Goal: Task Accomplishment & Management: Manage account settings

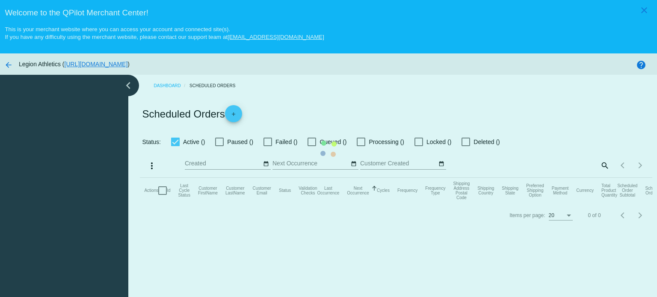
checkbox input "true"
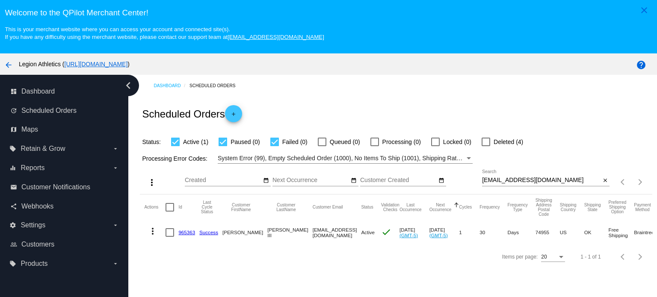
click at [518, 181] on input "[EMAIL_ADDRESS][DOMAIN_NAME]" at bounding box center [541, 180] width 119 height 7
click at [518, 180] on input "[EMAIL_ADDRESS][DOMAIN_NAME]" at bounding box center [541, 180] width 119 height 7
click at [519, 180] on input "[EMAIL_ADDRESS][DOMAIN_NAME]" at bounding box center [541, 180] width 119 height 7
click at [537, 180] on input "[EMAIL_ADDRESS][DOMAIN_NAME]" at bounding box center [541, 180] width 119 height 7
paste input "[EMAIL_ADDRESS]"
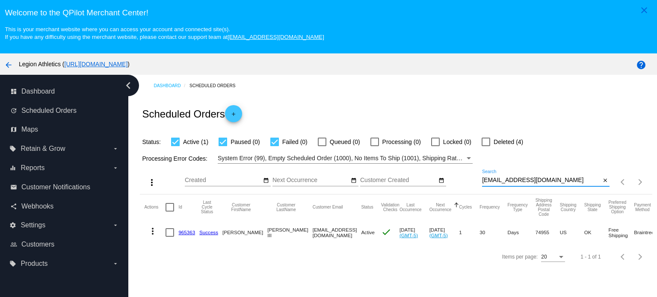
type input "[EMAIL_ADDRESS][DOMAIN_NAME]"
click at [183, 232] on link "455220" at bounding box center [186, 233] width 17 height 6
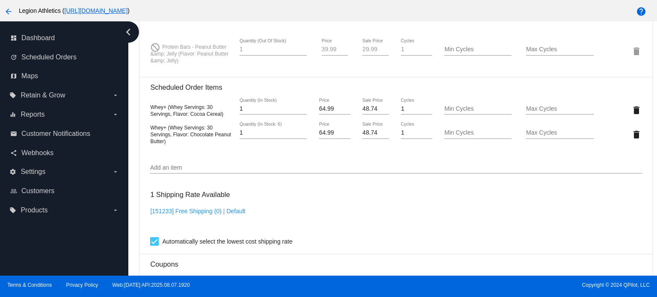
scroll to position [599, 0]
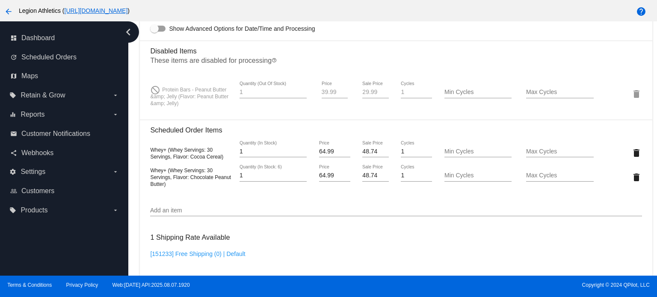
click at [178, 210] on div "Add an item" at bounding box center [396, 208] width 492 height 17
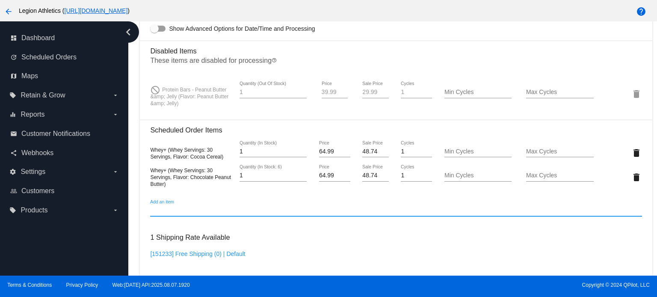
paste input "4385923"
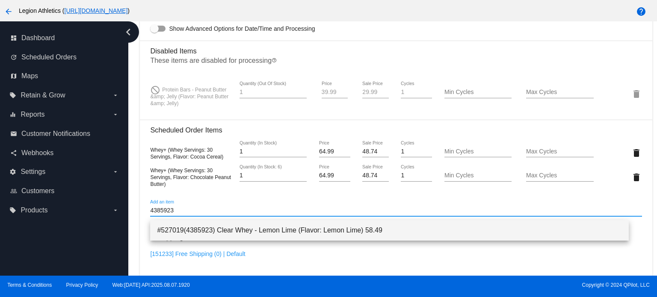
type input "4385923"
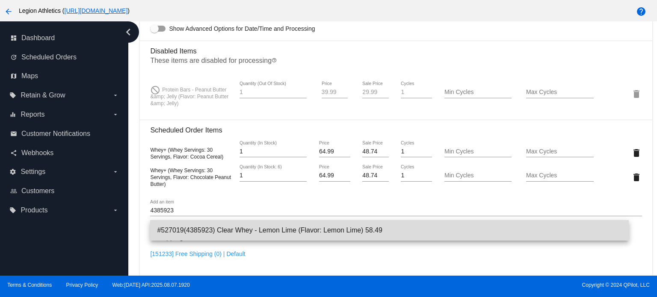
click at [251, 233] on span "#527019(4385923) Clear Whey - Lemon Lime (Flavor: Lemon Lime) 58.49" at bounding box center [389, 230] width 465 height 21
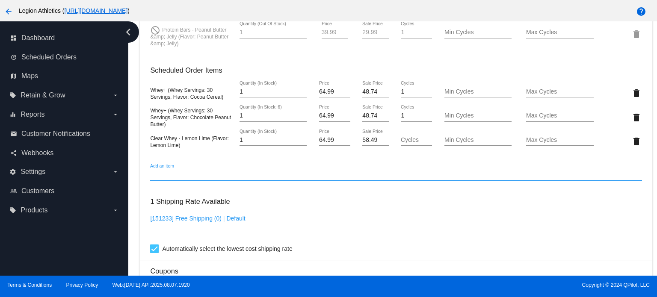
scroll to position [642, 0]
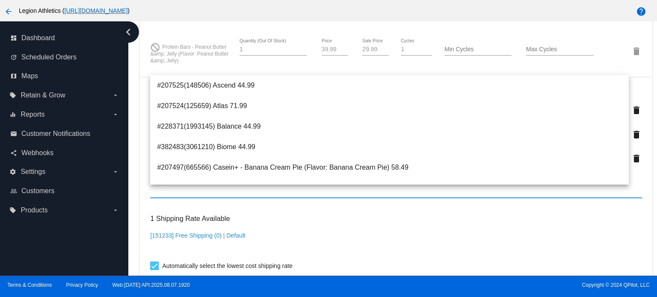
paste input "4481960"
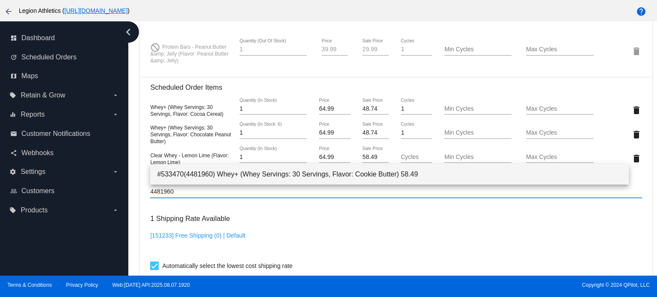
type input "4481960"
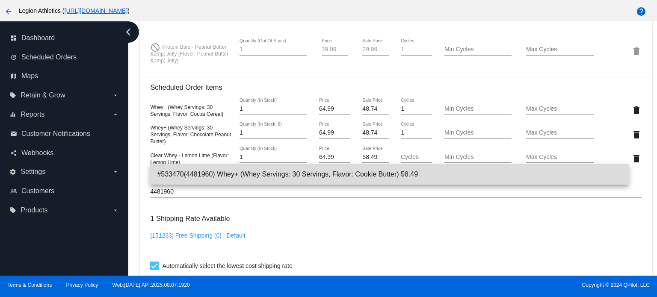
click at [259, 174] on span "#533470(4481960) Whey+ (Whey Servings: 30 Servings, Flavor: Cookie Butter) 58.49" at bounding box center [389, 174] width 465 height 21
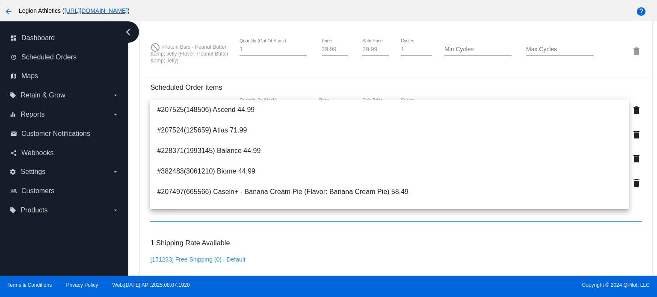
click at [235, 77] on mat-card-content "Customer 1731200: [PERSON_NAME] [EMAIL_ADDRESS][DOMAIN_NAME] Customer Shipping …" at bounding box center [396, 87] width 492 height 988
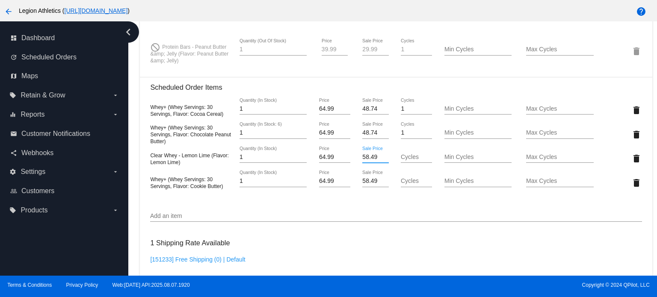
drag, startPoint x: 358, startPoint y: 160, endPoint x: 372, endPoint y: 159, distance: 13.7
click at [372, 159] on input "58.49" at bounding box center [375, 157] width 26 height 7
click at [367, 161] on input "48.74" at bounding box center [375, 157] width 26 height 7
type input "48.74"
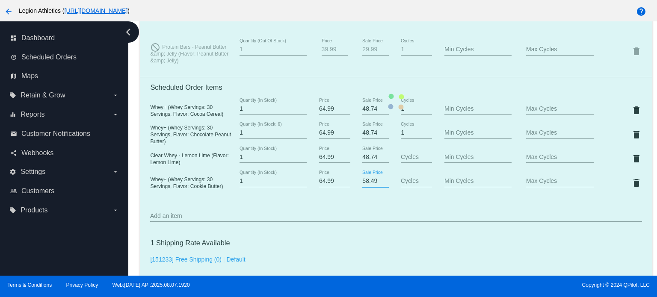
click at [363, 185] on mat-card "Customer 1731200: [PERSON_NAME] [EMAIL_ADDRESS][DOMAIN_NAME] Customer Shipping …" at bounding box center [396, 101] width 512 height 1037
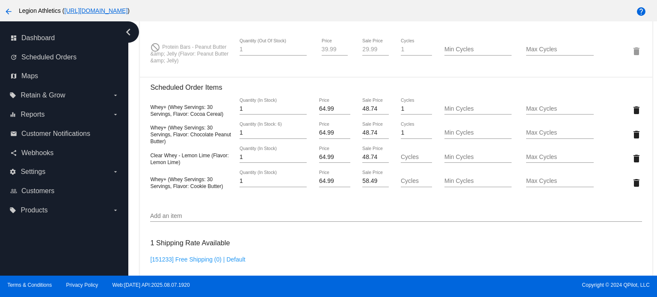
click at [363, 185] on input "58.49" at bounding box center [375, 181] width 26 height 7
paste input "48.74"
type input "48.74"
click at [360, 208] on mat-card "Customer 1731200: [PERSON_NAME] [EMAIL_ADDRESS][DOMAIN_NAME] Customer Shipping …" at bounding box center [396, 101] width 512 height 1037
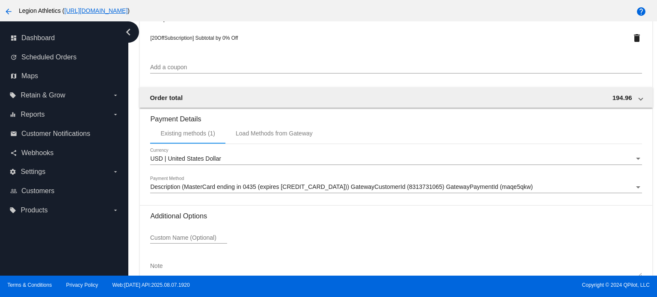
scroll to position [990, 0]
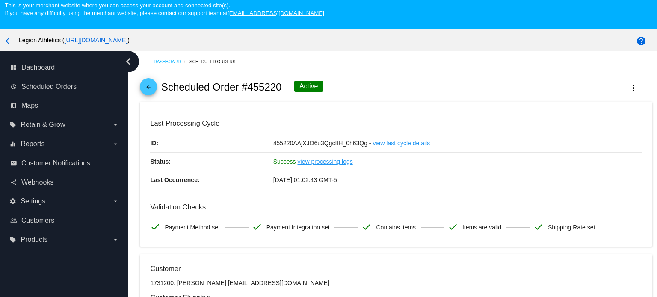
scroll to position [0, 0]
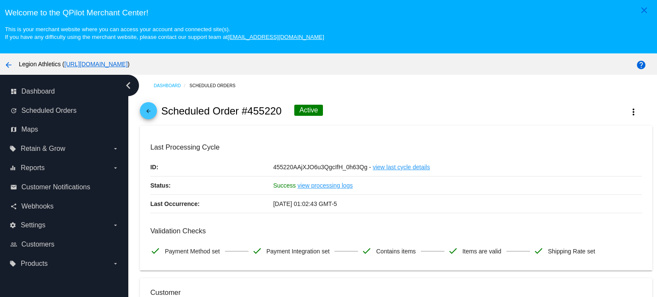
click at [147, 111] on mat-icon "arrow_back" at bounding box center [148, 113] width 10 height 10
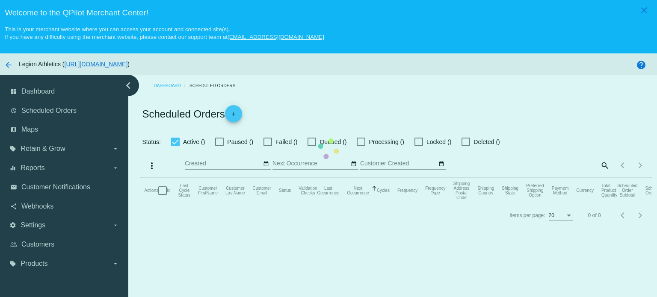
checkbox input "true"
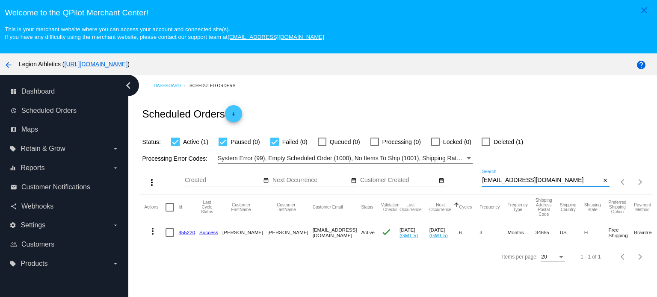
click at [534, 183] on input "[EMAIL_ADDRESS][DOMAIN_NAME]" at bounding box center [541, 180] width 119 height 7
paste input "[EMAIL_ADDRESS][DOMAIN_NAME]"
type input "[EMAIL_ADDRESS][DOMAIN_NAME]"
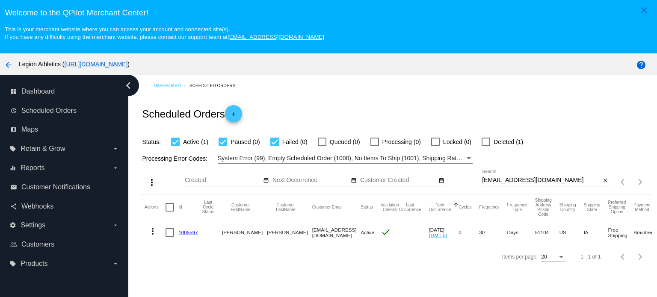
click at [190, 233] on link "1005597" at bounding box center [187, 233] width 19 height 6
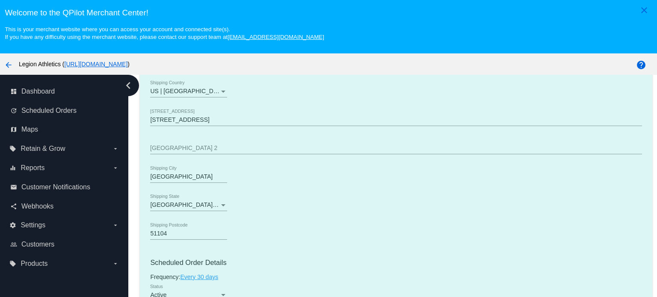
scroll to position [428, 0]
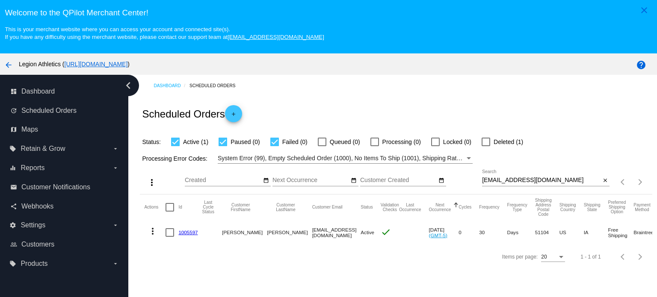
click at [537, 183] on input "[EMAIL_ADDRESS][DOMAIN_NAME]" at bounding box center [541, 180] width 119 height 7
paste input "[EMAIL_ADDRESS][DOMAIN_NAME]"
type input "[EMAIL_ADDRESS][DOMAIN_NAME]"
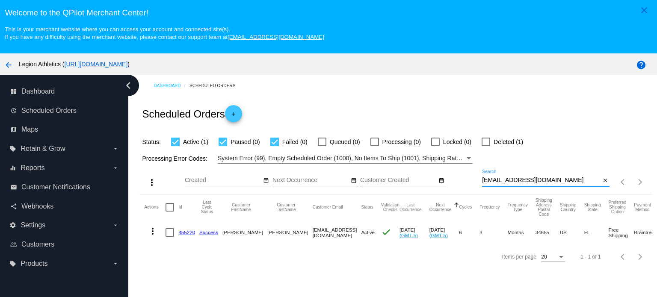
click at [185, 231] on link "455220" at bounding box center [186, 233] width 17 height 6
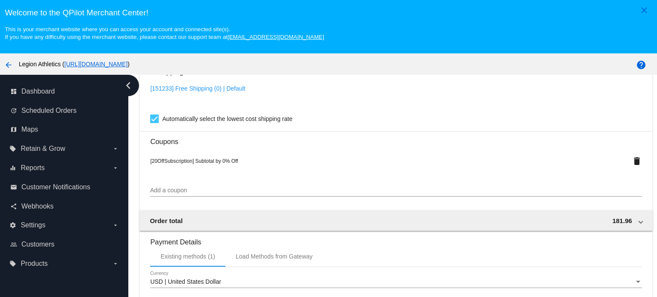
scroll to position [691, 0]
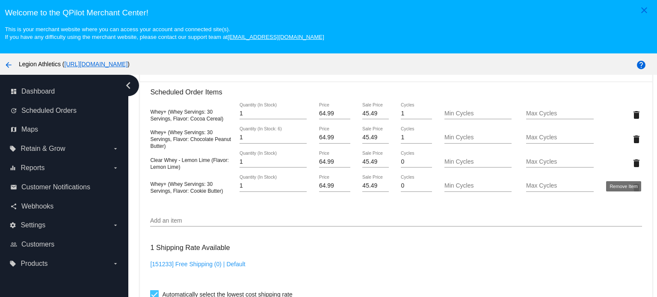
click at [632, 166] on mat-icon "delete" at bounding box center [637, 163] width 10 height 10
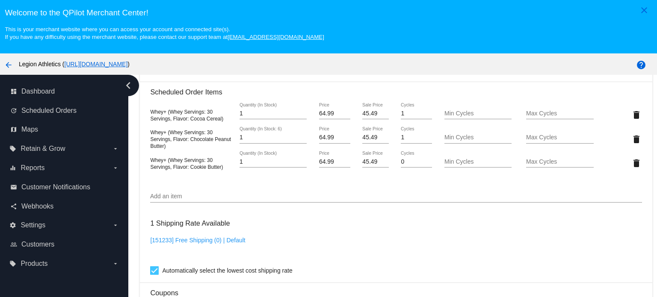
click at [200, 197] on input "Add an item" at bounding box center [396, 196] width 492 height 7
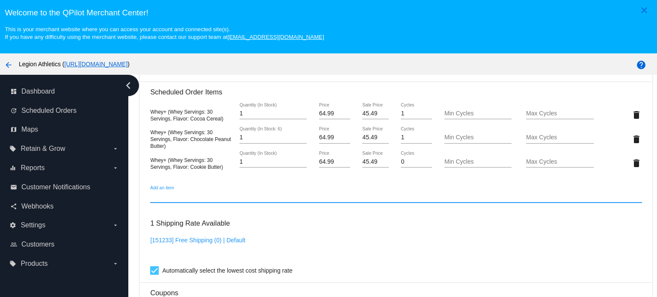
paste input "4318319"
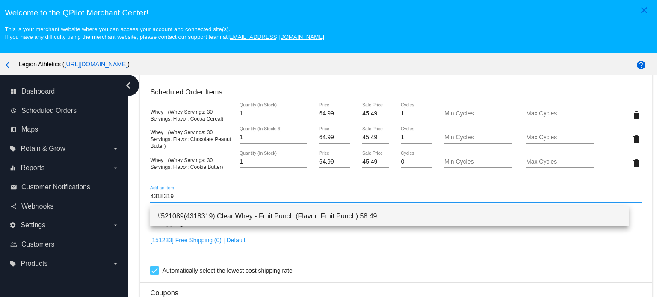
type input "4318319"
click at [255, 216] on span "#521089(4318319) Clear Whey - Fruit Punch (Flavor: Fruit Punch) 58.49" at bounding box center [389, 216] width 465 height 21
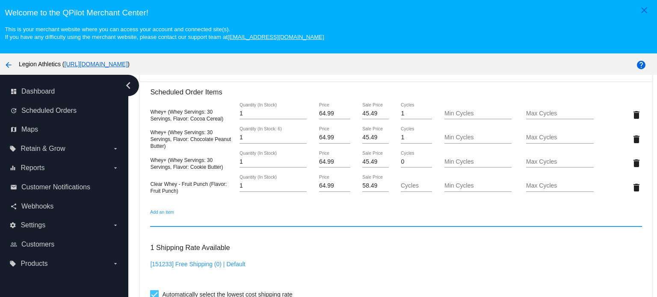
click at [365, 190] on input "58.49" at bounding box center [375, 186] width 26 height 7
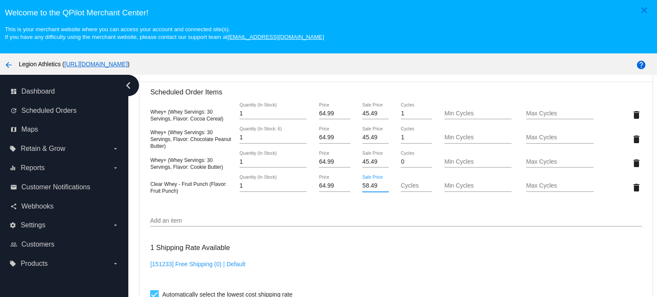
click at [365, 190] on input "58.49" at bounding box center [375, 186] width 26 height 7
type input "45.49"
click at [371, 213] on mat-card "Customer 1731200: [PERSON_NAME] [EMAIL_ADDRESS][DOMAIN_NAME] Customer Shipping …" at bounding box center [396, 106] width 512 height 1037
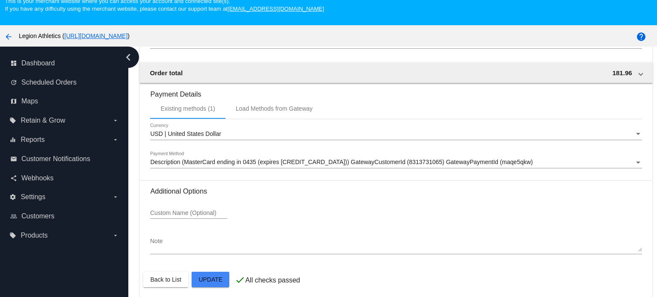
scroll to position [53, 0]
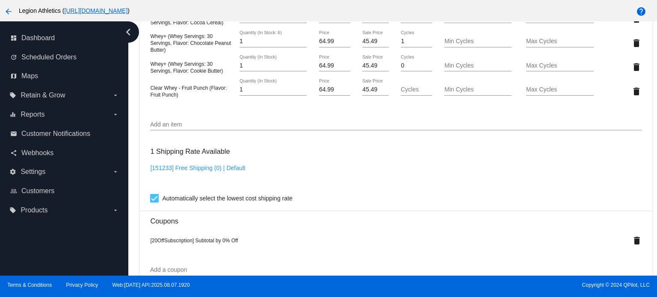
scroll to position [990, 0]
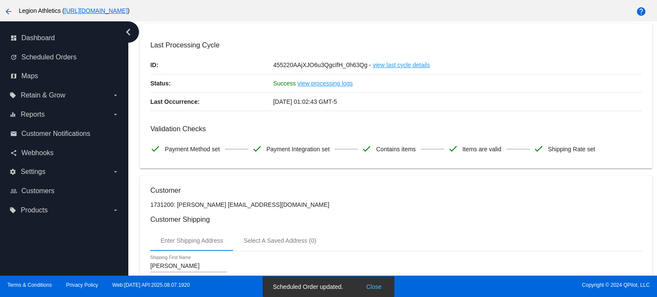
scroll to position [0, 0]
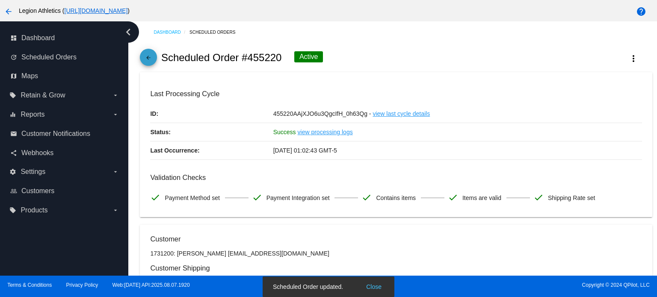
click at [144, 52] on span "arrow_back" at bounding box center [148, 59] width 10 height 21
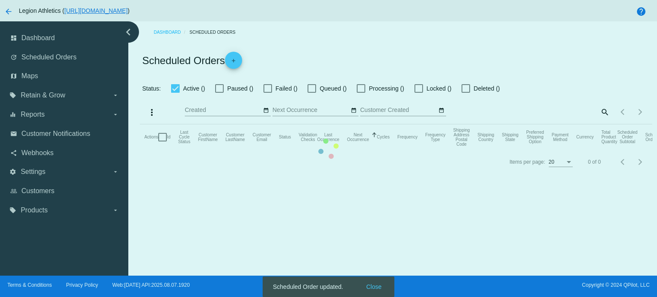
checkbox input "true"
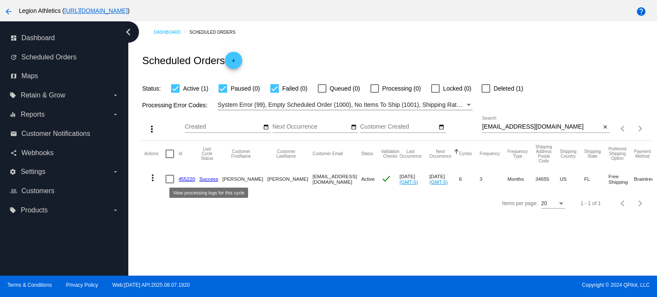
click at [208, 176] on link "Success" at bounding box center [208, 179] width 19 height 6
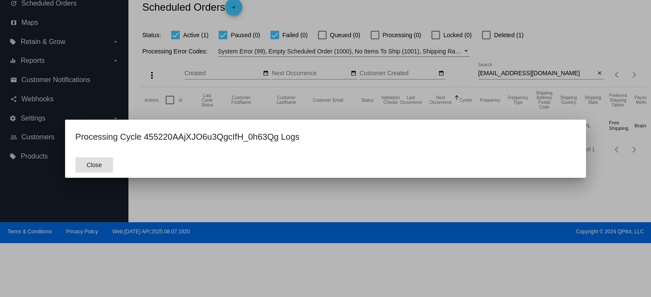
click at [239, 83] on div at bounding box center [325, 148] width 651 height 297
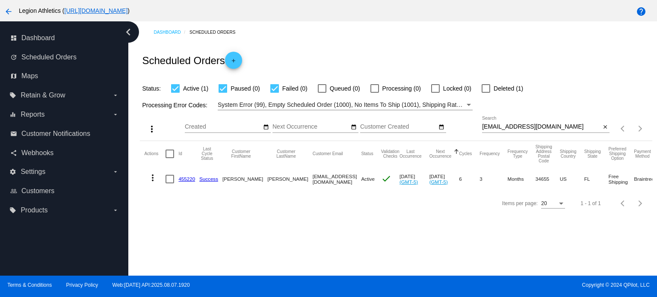
click at [183, 180] on link "455220" at bounding box center [186, 179] width 17 height 6
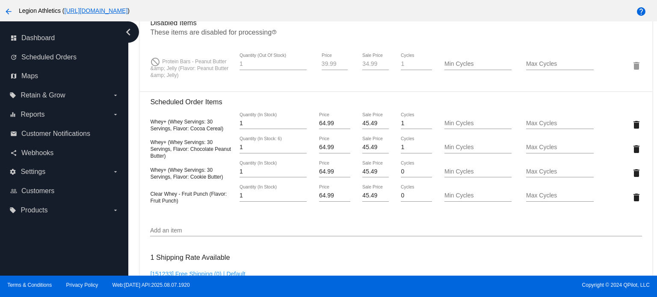
scroll to position [642, 0]
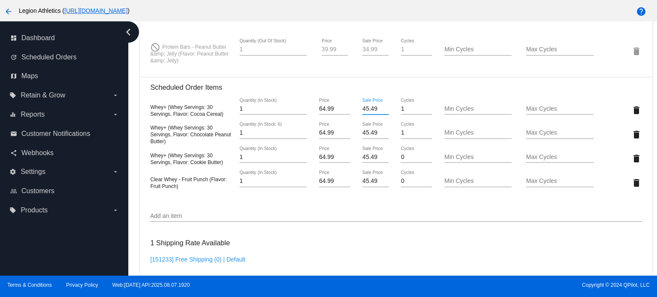
drag, startPoint x: 362, startPoint y: 109, endPoint x: 371, endPoint y: 109, distance: 9.8
click at [371, 109] on input "45.49" at bounding box center [375, 109] width 26 height 7
click at [371, 109] on input "48.74" at bounding box center [375, 109] width 26 height 7
click at [365, 113] on input "48.74" at bounding box center [375, 109] width 26 height 7
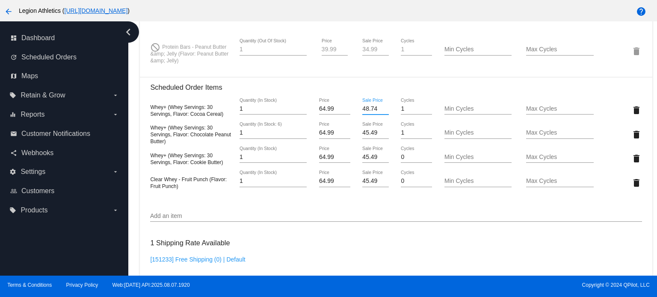
click at [365, 113] on input "48.74" at bounding box center [375, 109] width 26 height 7
type input "48.74"
click at [365, 136] on mat-card "Customer 1731200: [PERSON_NAME] [EMAIL_ADDRESS][DOMAIN_NAME] Customer Shipping …" at bounding box center [396, 101] width 512 height 1037
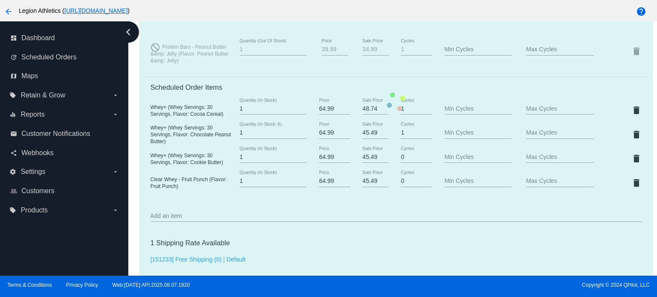
click at [365, 136] on mat-card "Customer 1731200: [PERSON_NAME] [EMAIL_ADDRESS][DOMAIN_NAME] Customer Shipping …" at bounding box center [396, 101] width 512 height 1037
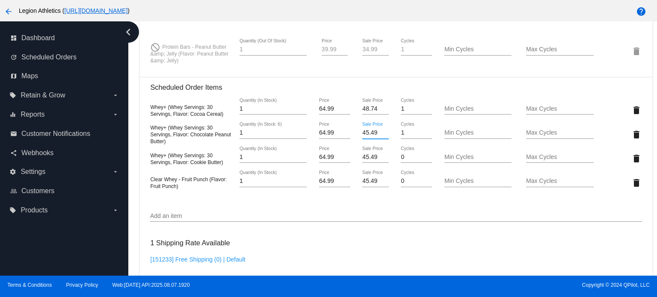
drag, startPoint x: 359, startPoint y: 136, endPoint x: 375, endPoint y: 135, distance: 16.3
click at [375, 135] on input "45.49" at bounding box center [375, 133] width 26 height 7
paste input "8.74"
type input "48.74"
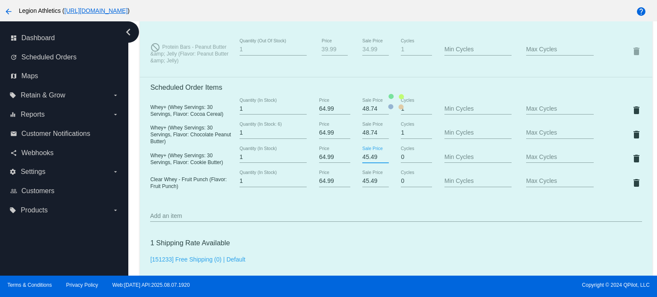
drag, startPoint x: 357, startPoint y: 161, endPoint x: 377, endPoint y: 160, distance: 20.1
click at [377, 160] on mat-card "Customer 1731200: [PERSON_NAME] [EMAIL_ADDRESS][DOMAIN_NAME] Customer Shipping …" at bounding box center [396, 101] width 512 height 1037
paste input "8.74"
type input "48.74"
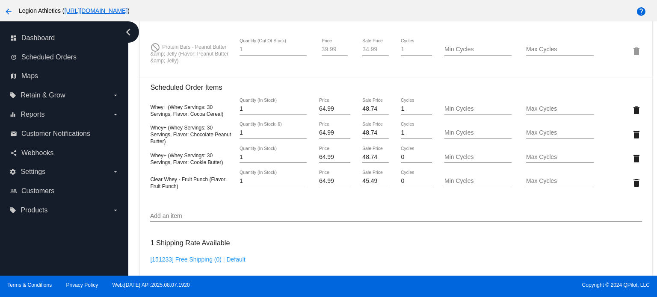
click at [360, 185] on mat-card "Customer 1731200: [PERSON_NAME] [EMAIL_ADDRESS][DOMAIN_NAME] Customer Shipping …" at bounding box center [396, 101] width 512 height 1037
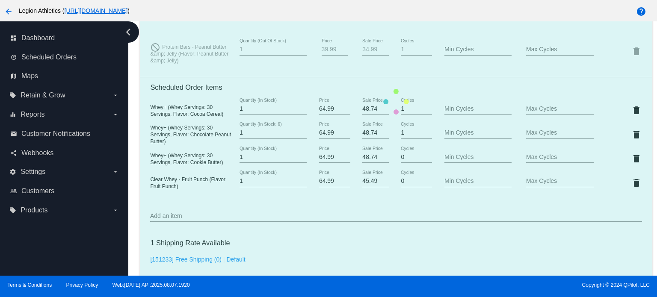
click at [360, 185] on mat-card "Customer 1731200: [PERSON_NAME] [EMAIL_ADDRESS][DOMAIN_NAME] Customer Shipping …" at bounding box center [396, 101] width 512 height 1037
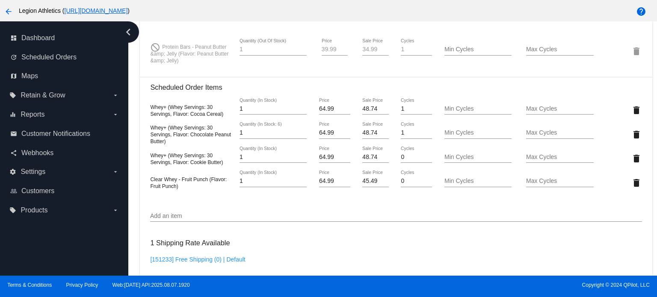
drag, startPoint x: 358, startPoint y: 183, endPoint x: 369, endPoint y: 183, distance: 11.1
click at [369, 183] on mat-card "Customer 1731200: [PERSON_NAME] [EMAIL_ADDRESS][DOMAIN_NAME] Customer Shipping …" at bounding box center [396, 101] width 512 height 1037
click at [368, 184] on input "45.49" at bounding box center [375, 181] width 26 height 7
drag, startPoint x: 357, startPoint y: 185, endPoint x: 373, endPoint y: 185, distance: 15.8
click at [373, 185] on input "45.49" at bounding box center [375, 181] width 26 height 7
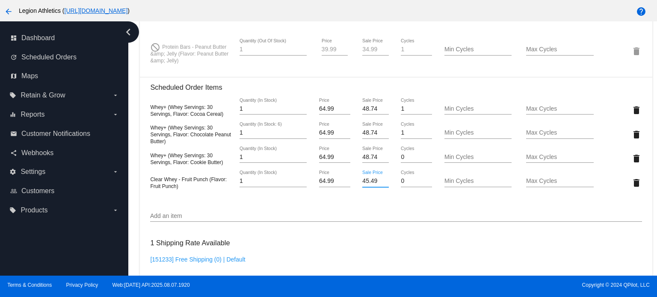
paste input "8.74"
type input "48.74"
click at [355, 213] on mat-card "Customer 1731200: [PERSON_NAME] [EMAIL_ADDRESS][DOMAIN_NAME] Customer Shipping …" at bounding box center [396, 101] width 512 height 1037
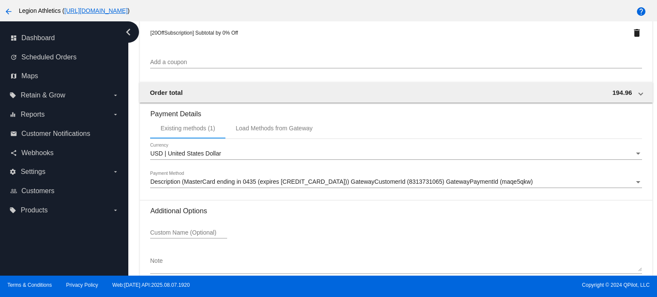
scroll to position [990, 0]
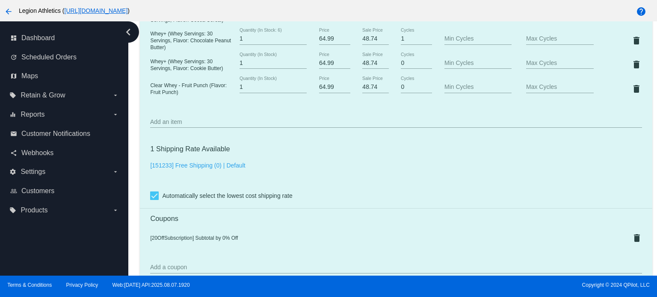
scroll to position [691, 0]
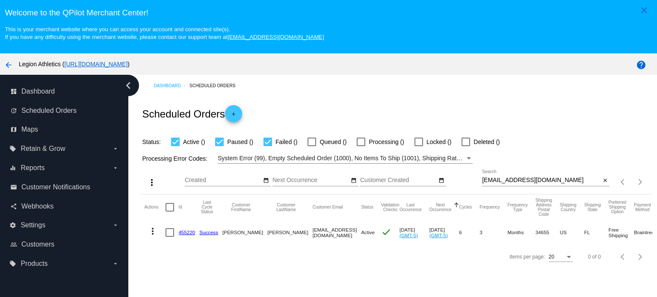
click at [503, 179] on input "[EMAIL_ADDRESS][DOMAIN_NAME]" at bounding box center [541, 180] width 119 height 7
click at [186, 231] on link "455220" at bounding box center [186, 233] width 17 height 6
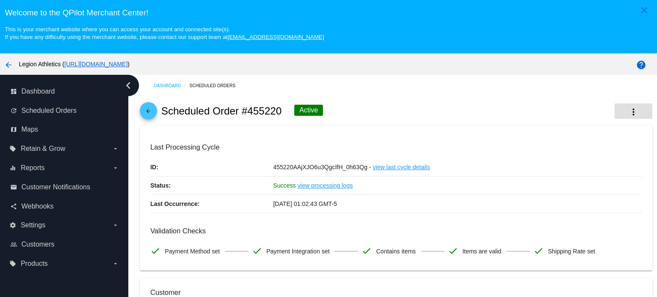
click at [629, 112] on mat-icon "more_vert" at bounding box center [634, 112] width 10 height 10
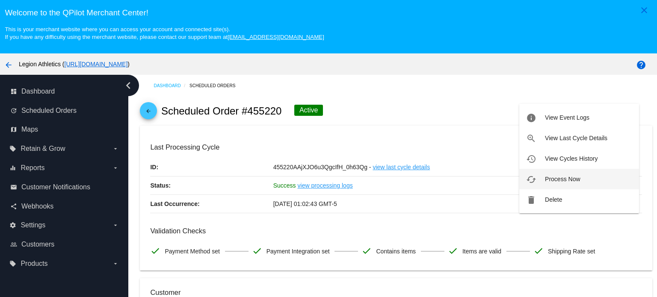
click at [568, 177] on span "Process Now" at bounding box center [562, 179] width 35 height 7
